Goal: Task Accomplishment & Management: Use online tool/utility

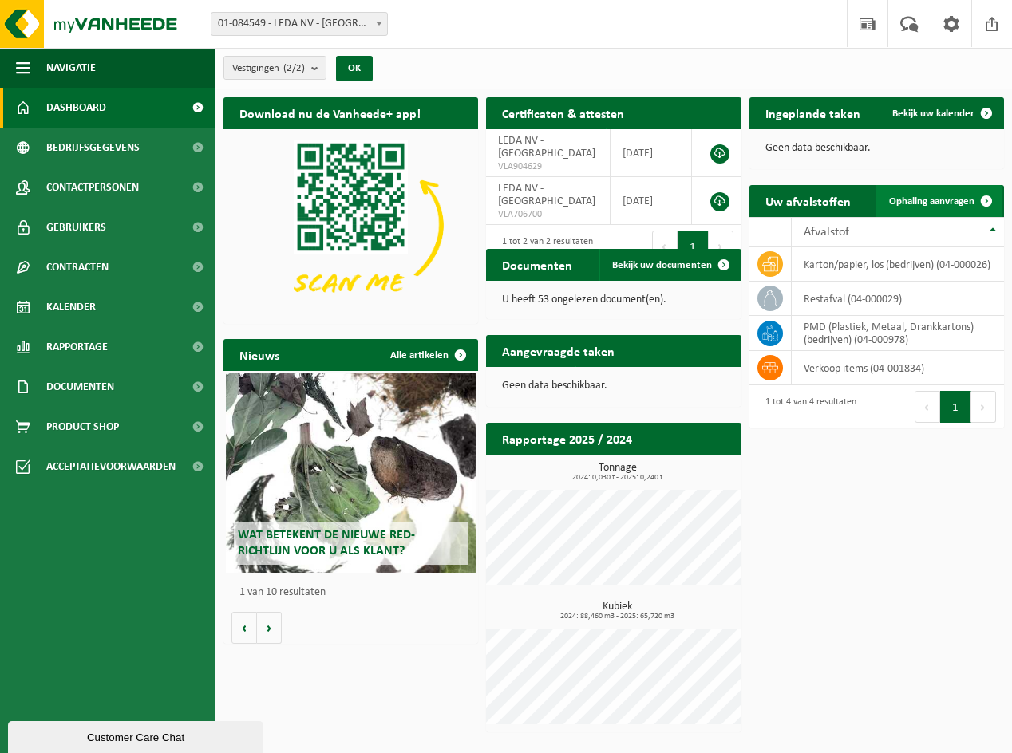
click at [925, 197] on span "Ophaling aanvragen" at bounding box center [931, 201] width 85 height 10
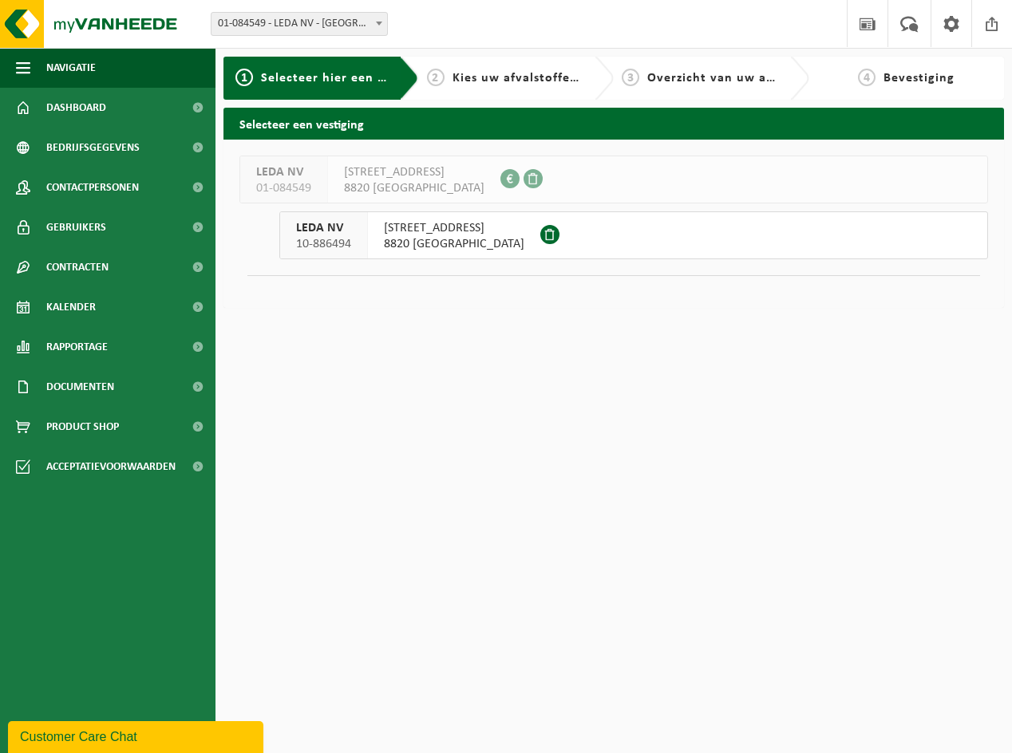
click at [405, 241] on span "8820 TORHOUT" at bounding box center [454, 244] width 140 height 16
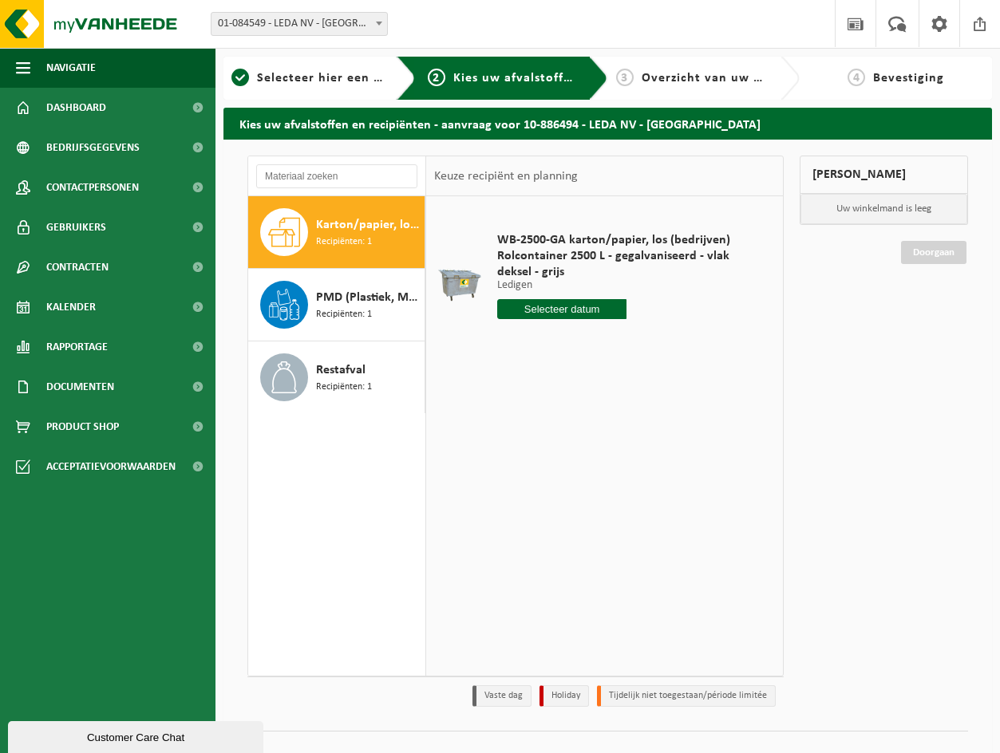
click at [536, 312] on input "text" at bounding box center [561, 309] width 129 height 20
click at [508, 505] on div "29" at bounding box center [512, 502] width 28 height 26
type input "Van 2025-09-29"
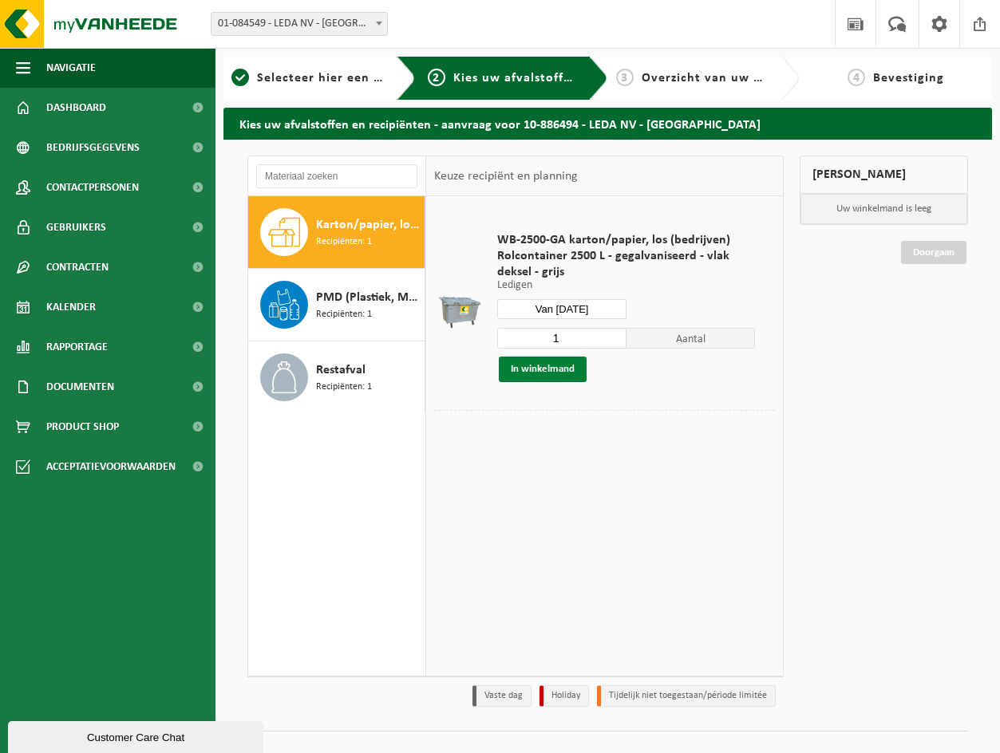
click at [543, 370] on button "In winkelmand" at bounding box center [543, 370] width 88 height 26
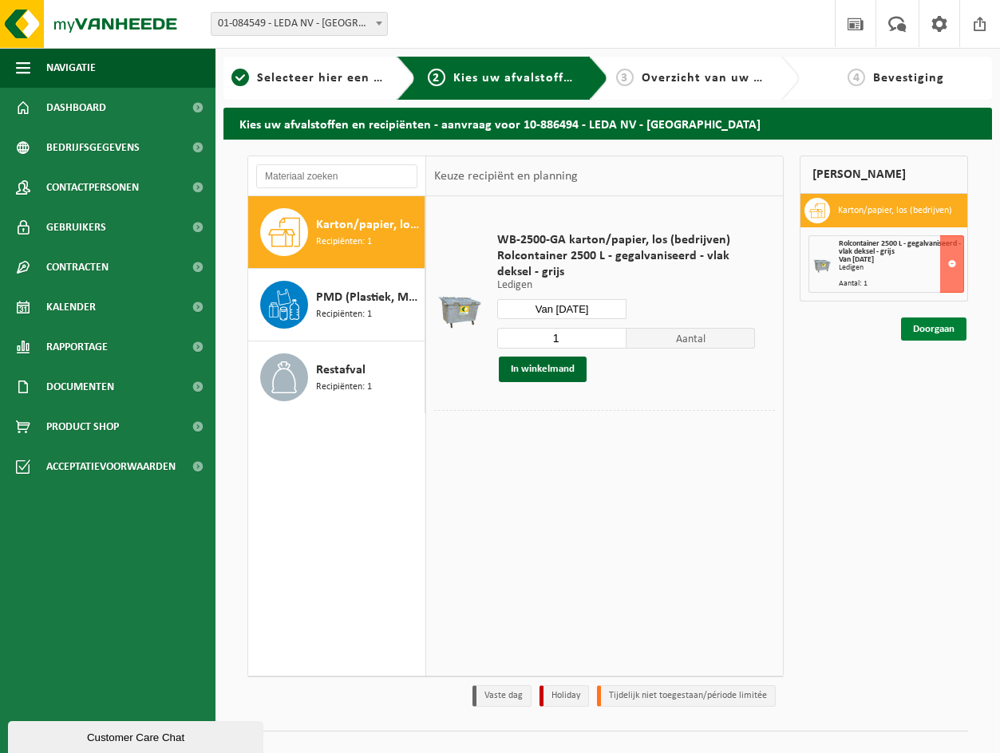
click at [927, 322] on link "Doorgaan" at bounding box center [933, 329] width 65 height 23
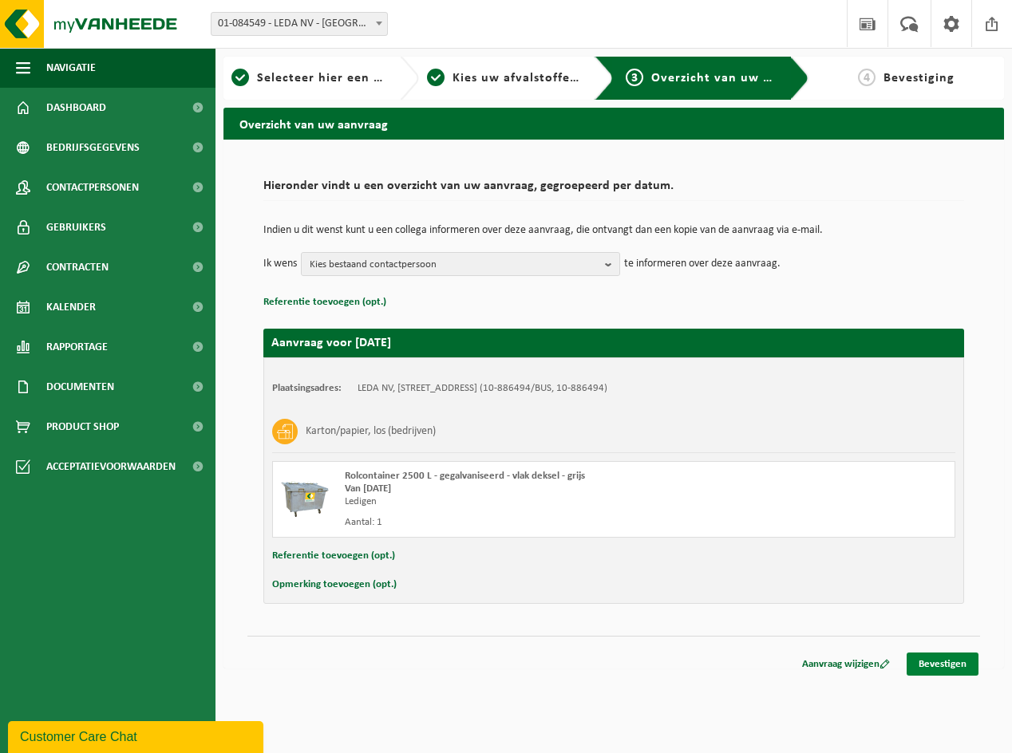
click at [947, 659] on link "Bevestigen" at bounding box center [943, 664] width 72 height 23
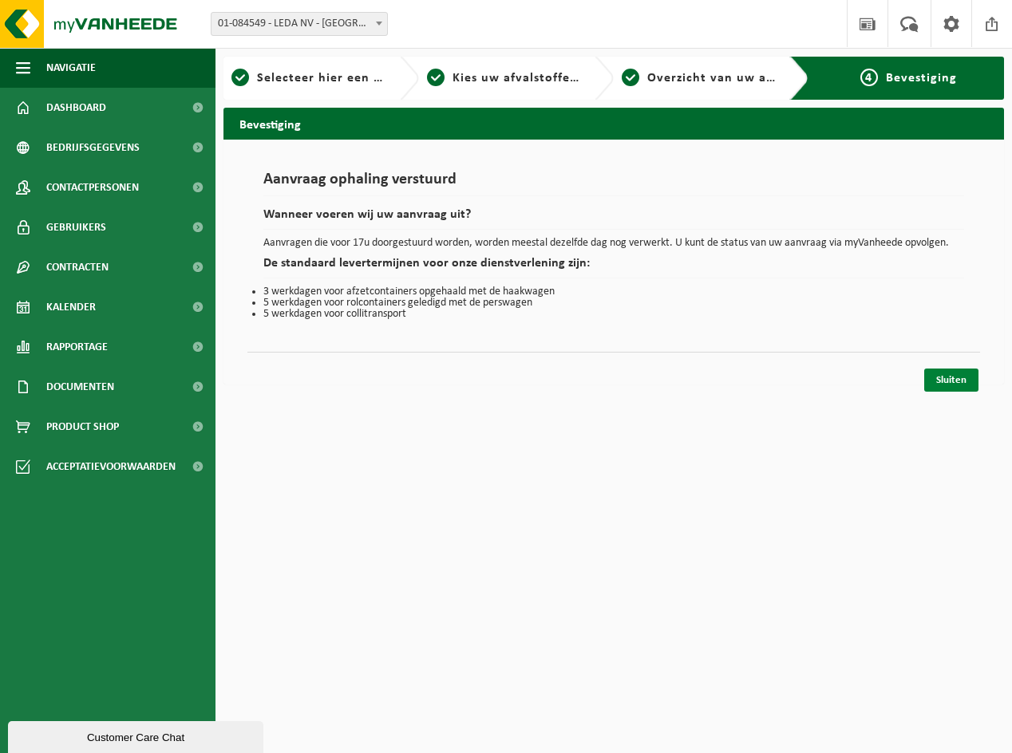
click at [931, 378] on link "Sluiten" at bounding box center [951, 380] width 54 height 23
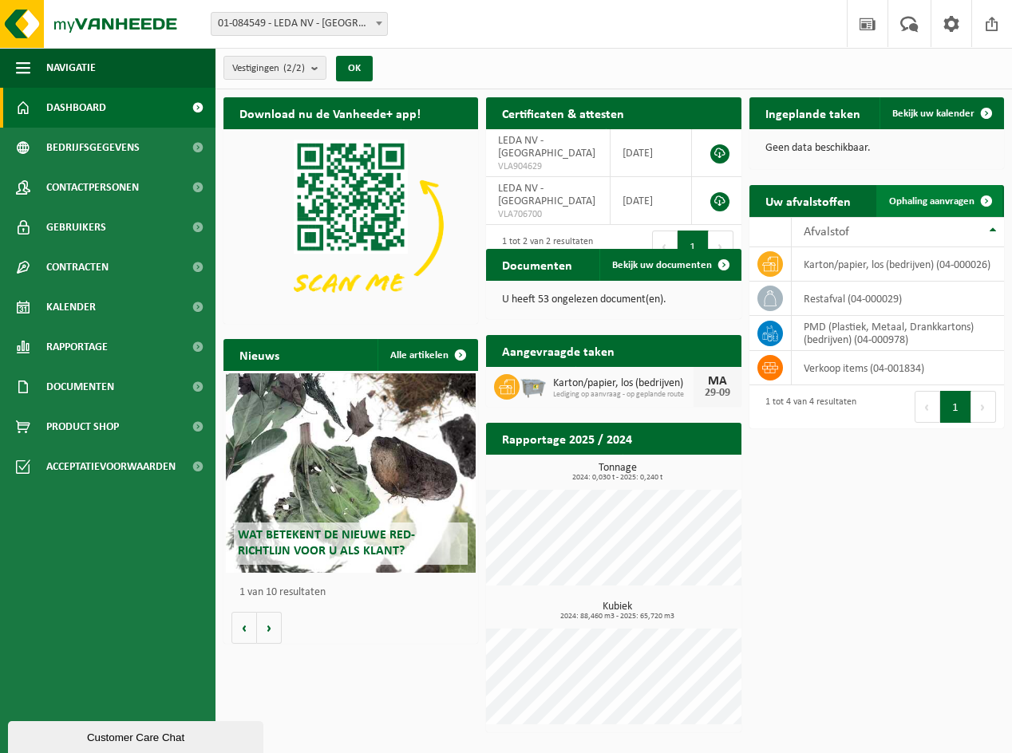
click at [925, 202] on span "Ophaling aanvragen" at bounding box center [931, 201] width 85 height 10
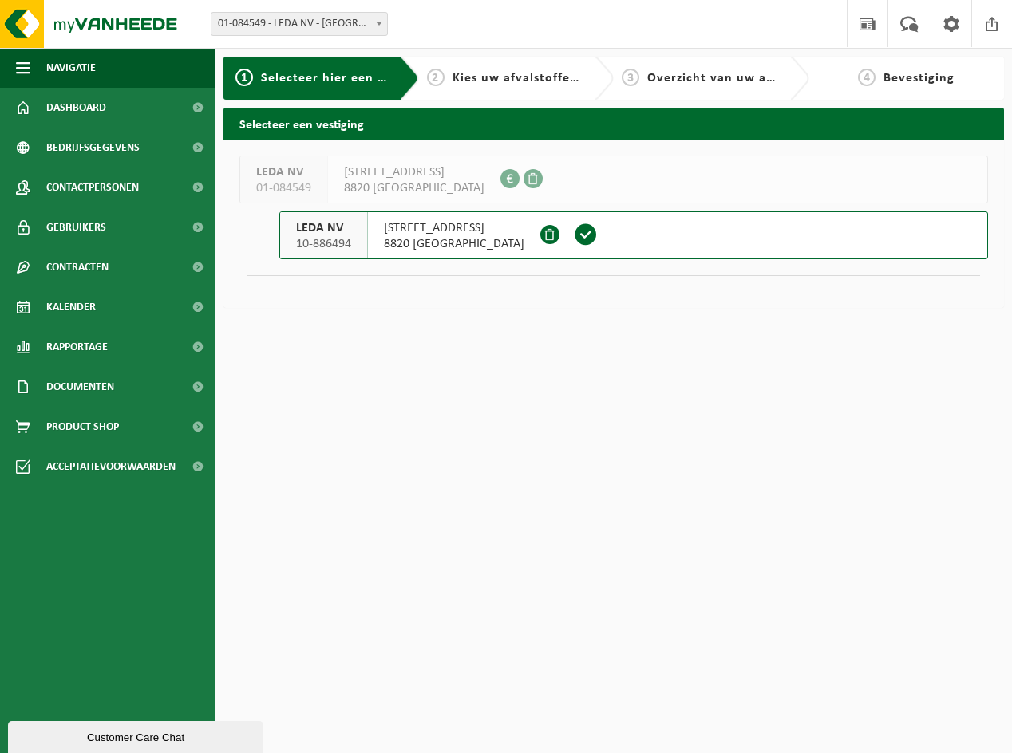
click at [416, 233] on span "BEEKSTRAAT 9" at bounding box center [454, 228] width 140 height 16
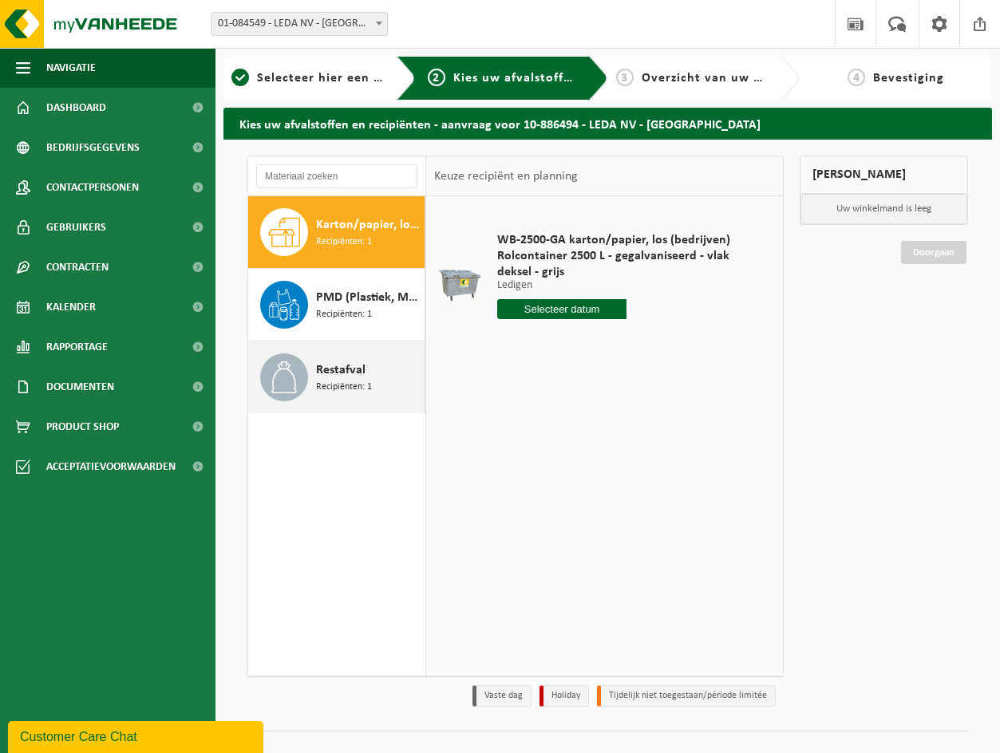
click at [333, 370] on span "Restafval" at bounding box center [340, 370] width 49 height 19
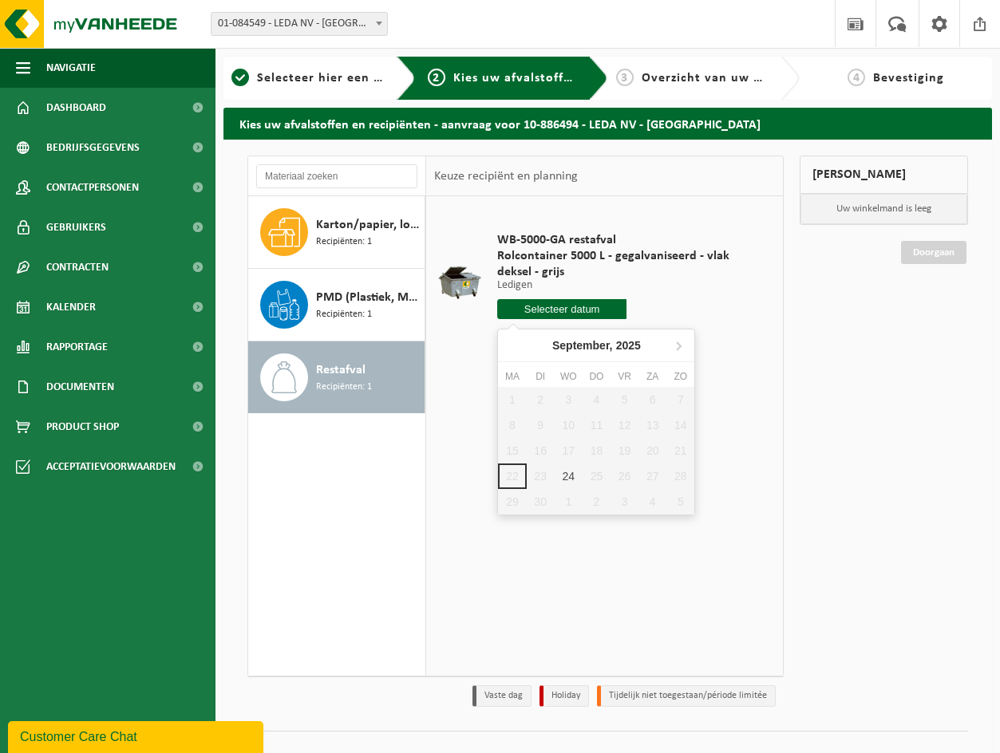
click at [556, 309] on input "text" at bounding box center [561, 309] width 129 height 20
click at [575, 474] on div "24" at bounding box center [569, 477] width 28 height 26
type input "Van [DATE]"
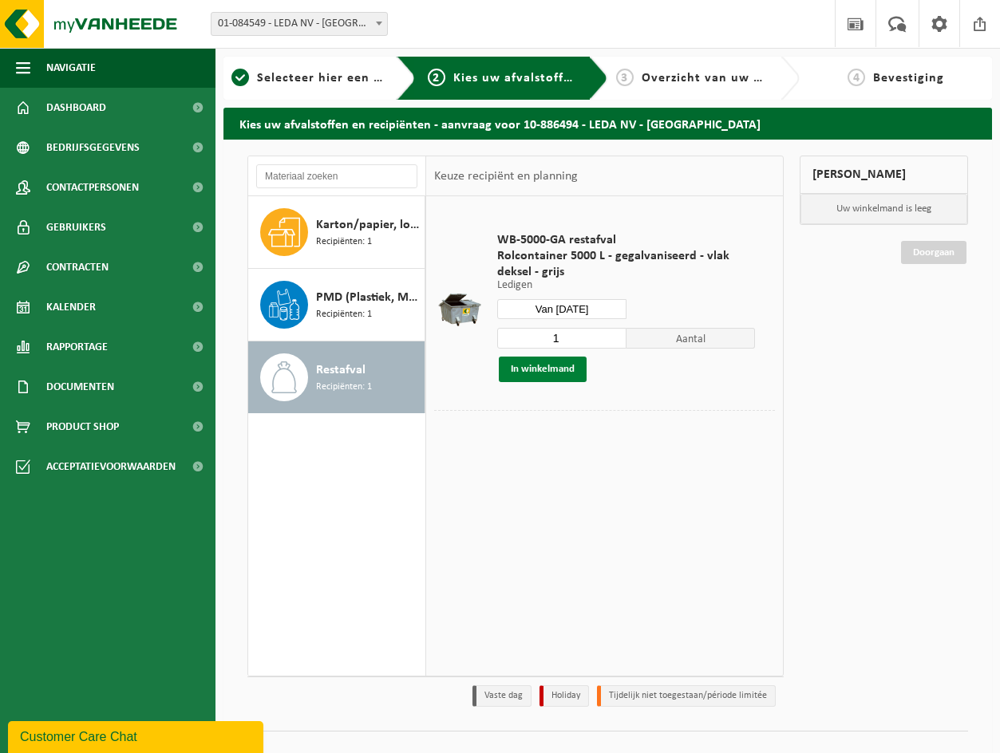
click at [558, 374] on button "In winkelmand" at bounding box center [543, 370] width 88 height 26
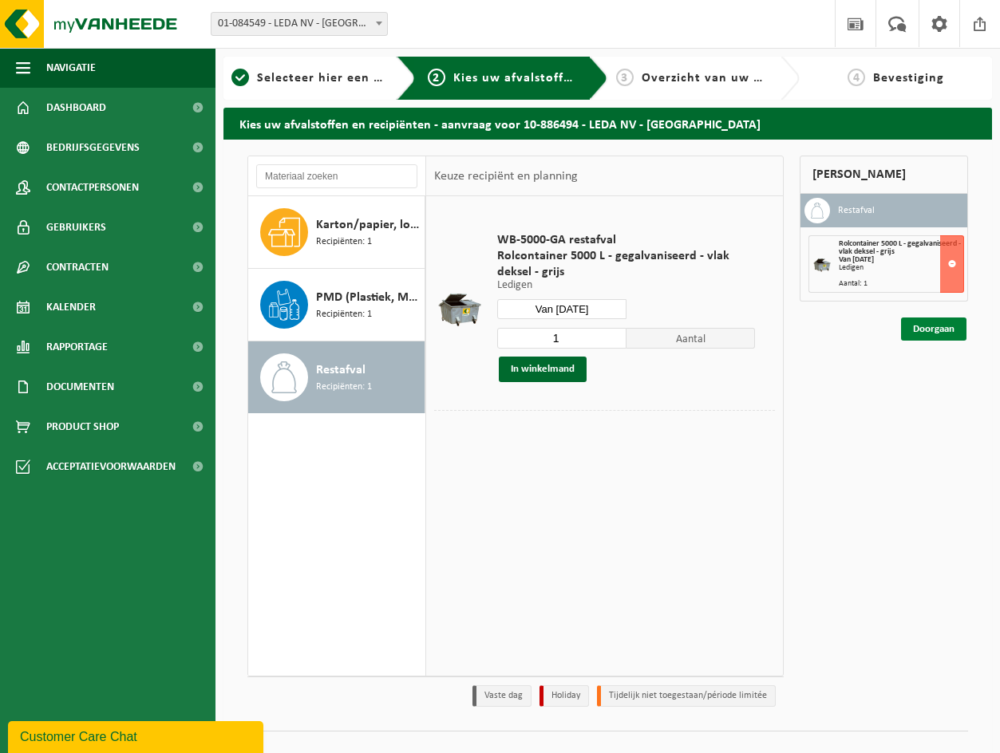
click at [923, 325] on link "Doorgaan" at bounding box center [933, 329] width 65 height 23
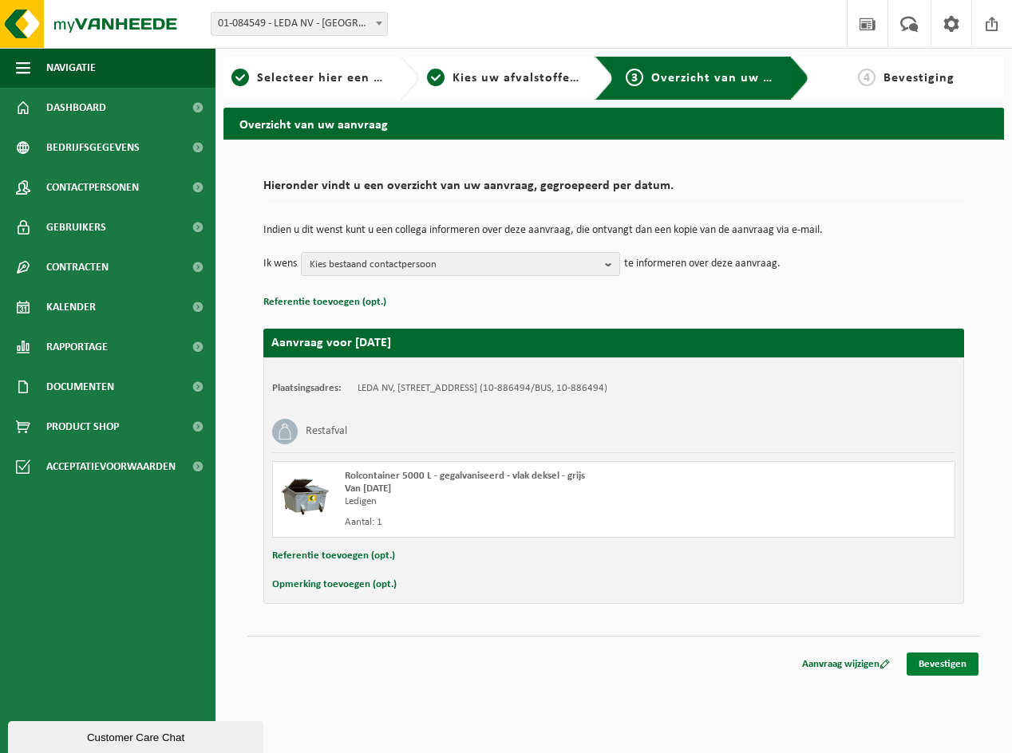
click at [923, 666] on link "Bevestigen" at bounding box center [943, 664] width 72 height 23
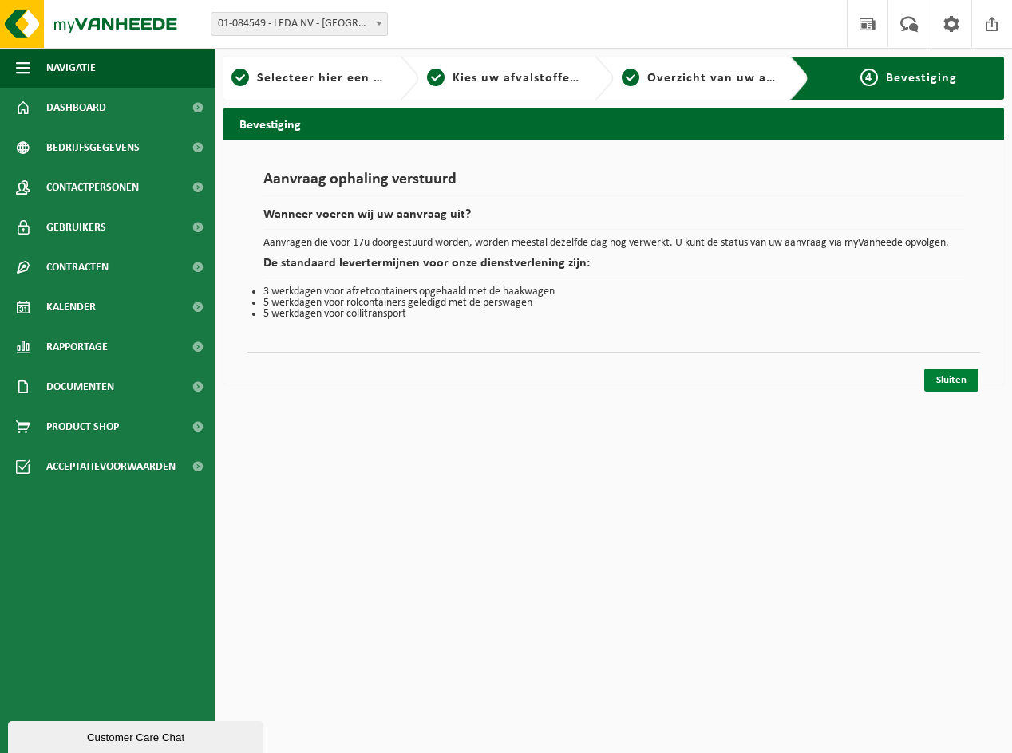
drag, startPoint x: 941, startPoint y: 382, endPoint x: 932, endPoint y: 376, distance: 10.4
click at [940, 382] on link "Sluiten" at bounding box center [951, 380] width 54 height 23
